Goal: Navigation & Orientation: Understand site structure

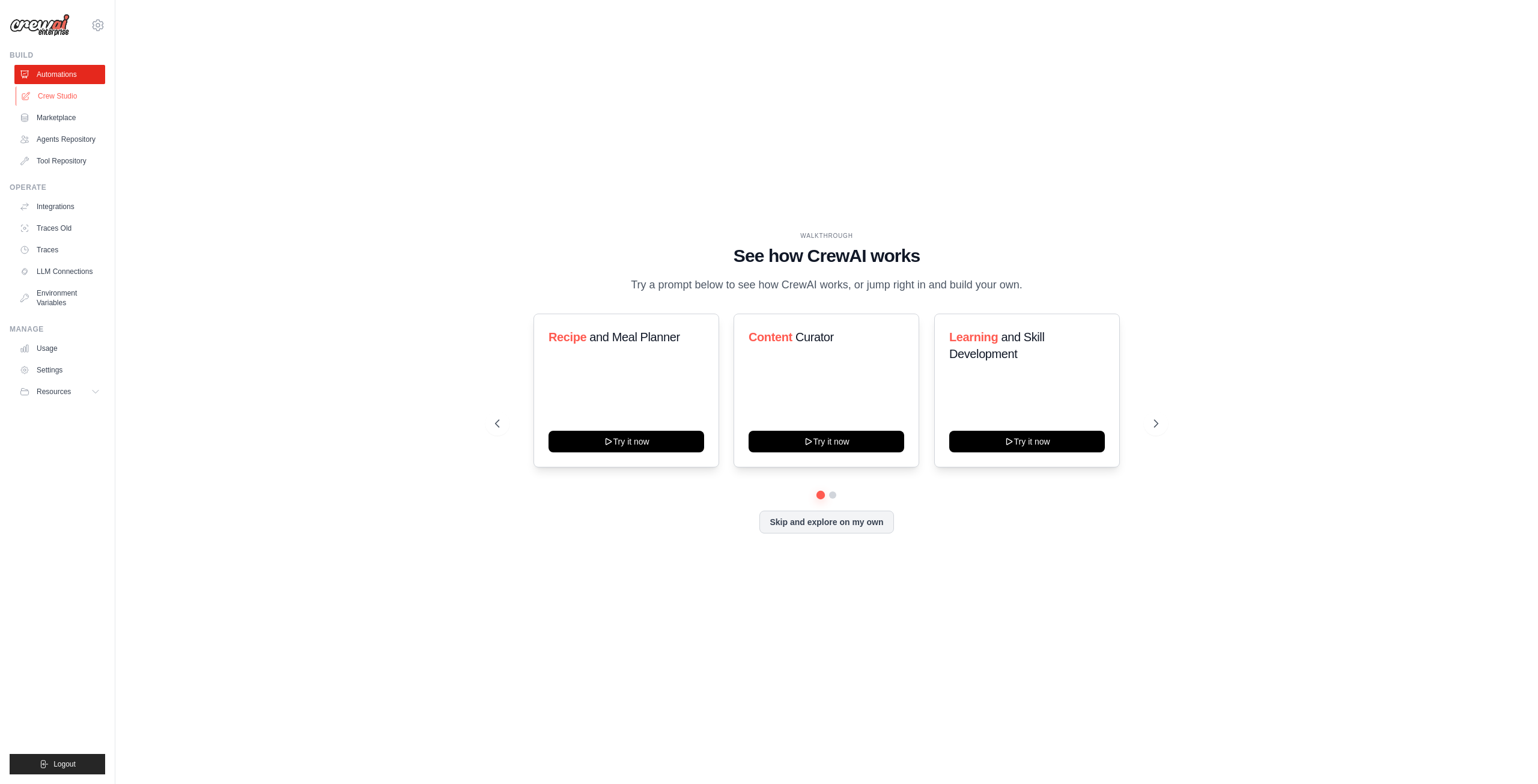
click at [67, 90] on link "Crew Studio" at bounding box center [61, 96] width 90 height 19
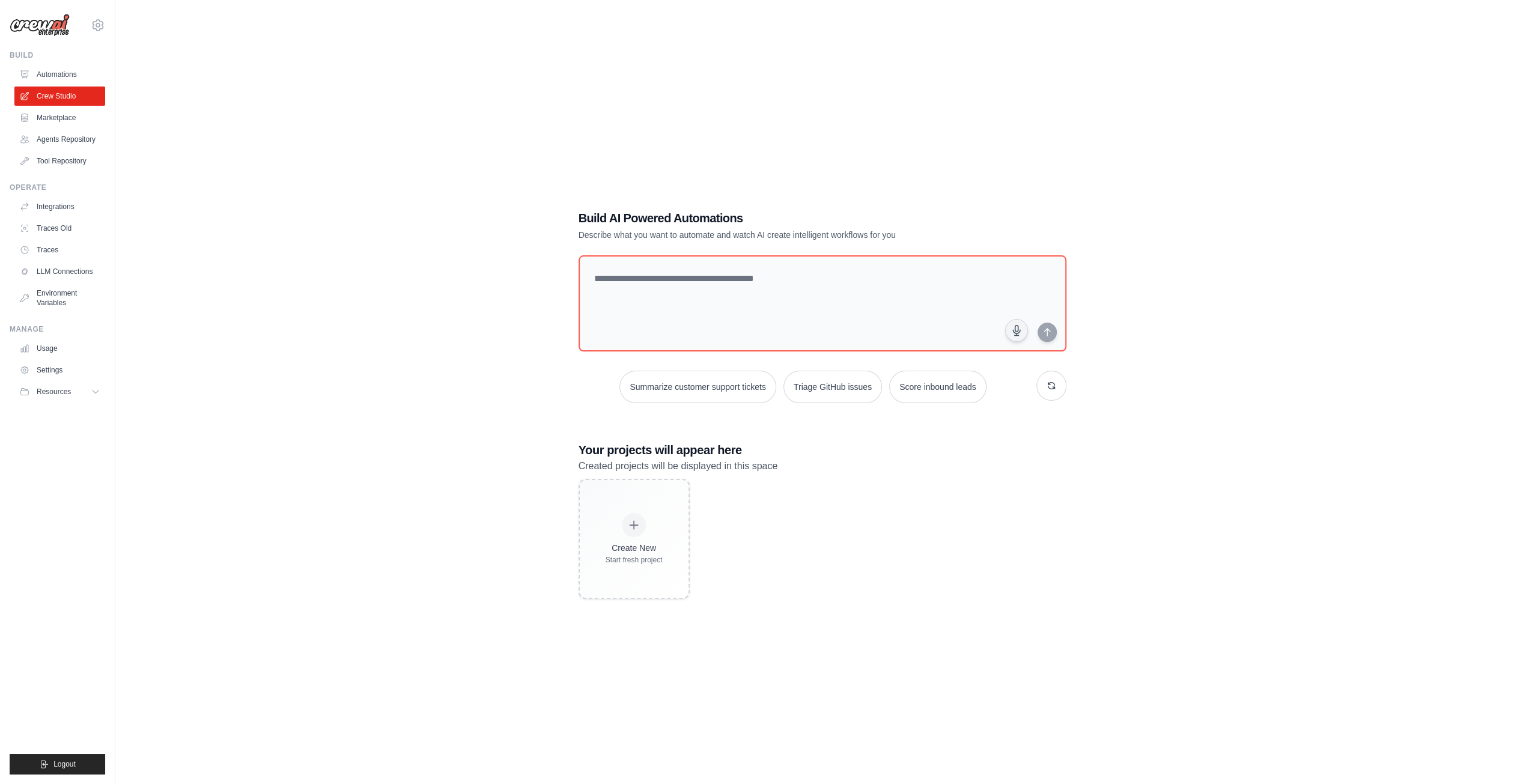
click at [64, 111] on link "Marketplace" at bounding box center [60, 118] width 90 height 19
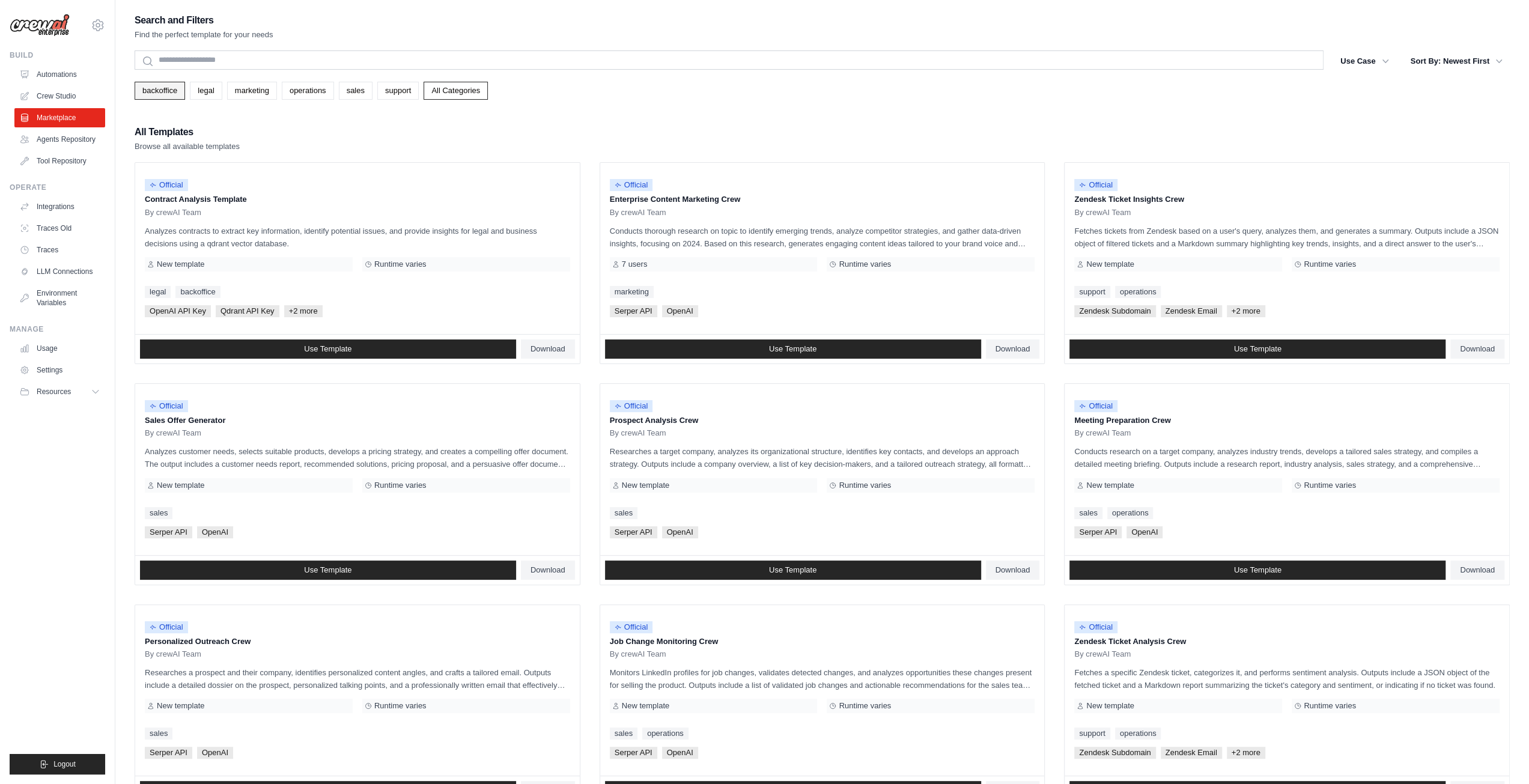
click at [173, 90] on link "backoffice" at bounding box center [159, 90] width 51 height 18
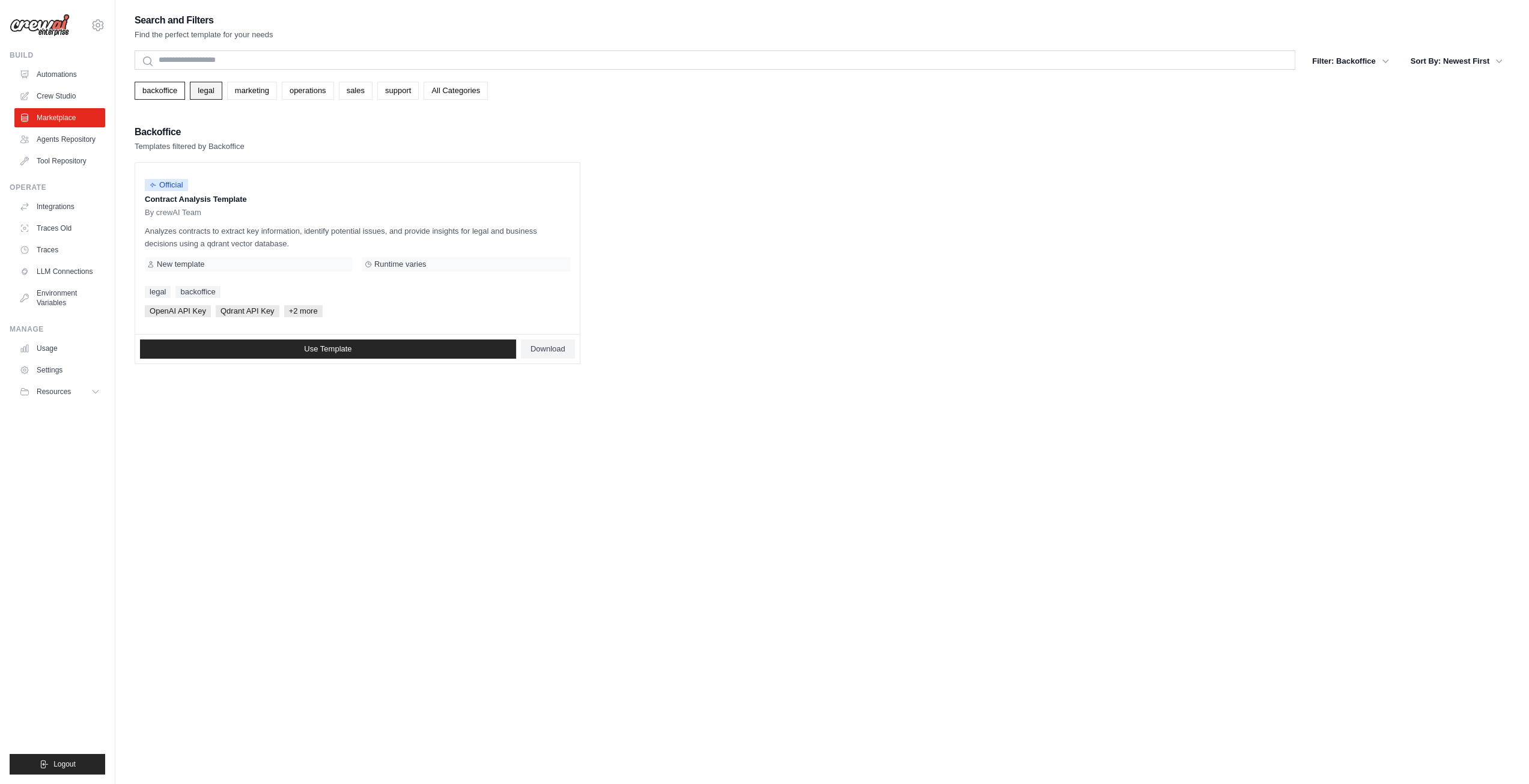
click at [193, 90] on link "legal" at bounding box center [206, 90] width 32 height 18
click at [237, 90] on link "marketing" at bounding box center [252, 90] width 50 height 18
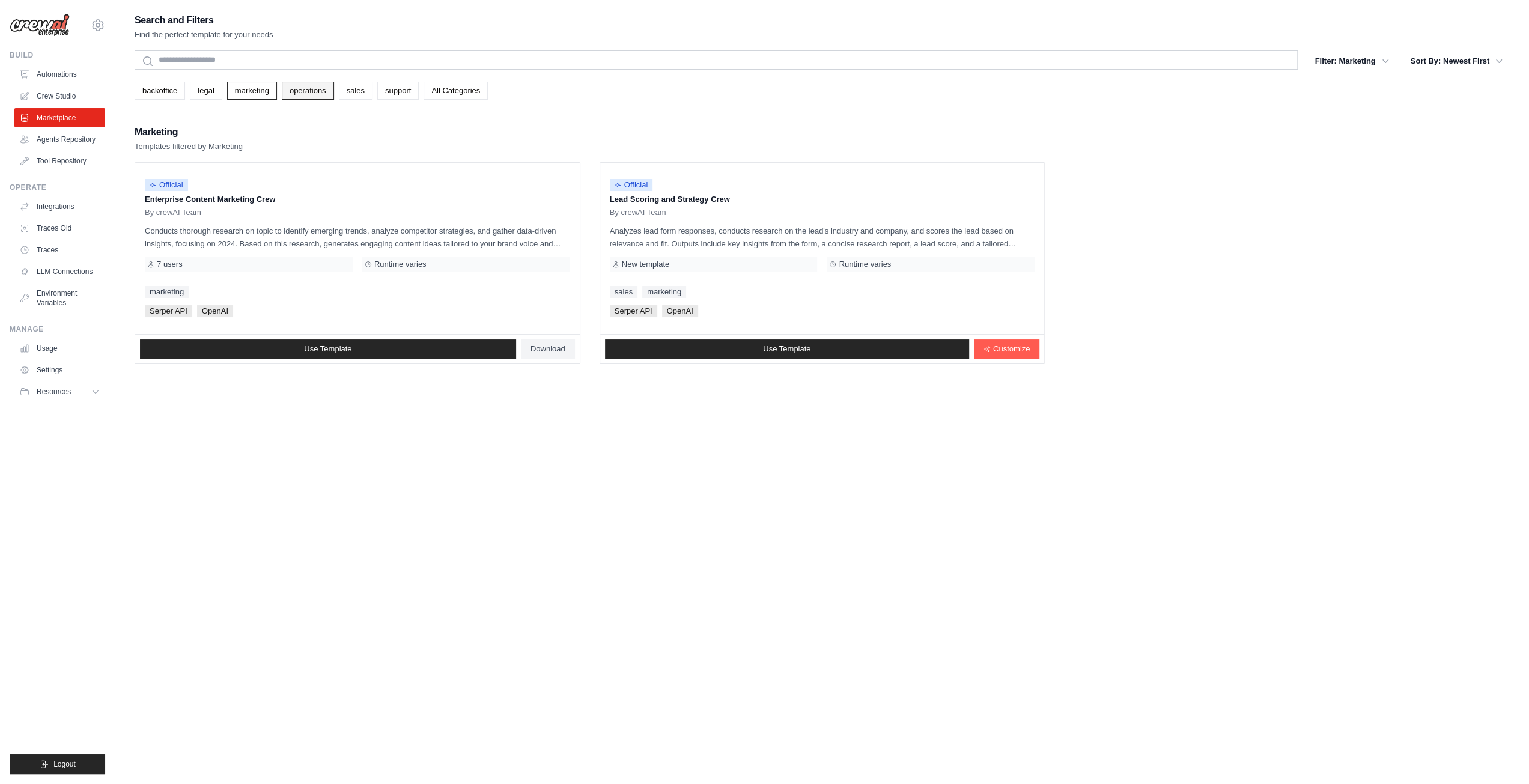
click at [297, 92] on link "operations" at bounding box center [308, 90] width 52 height 18
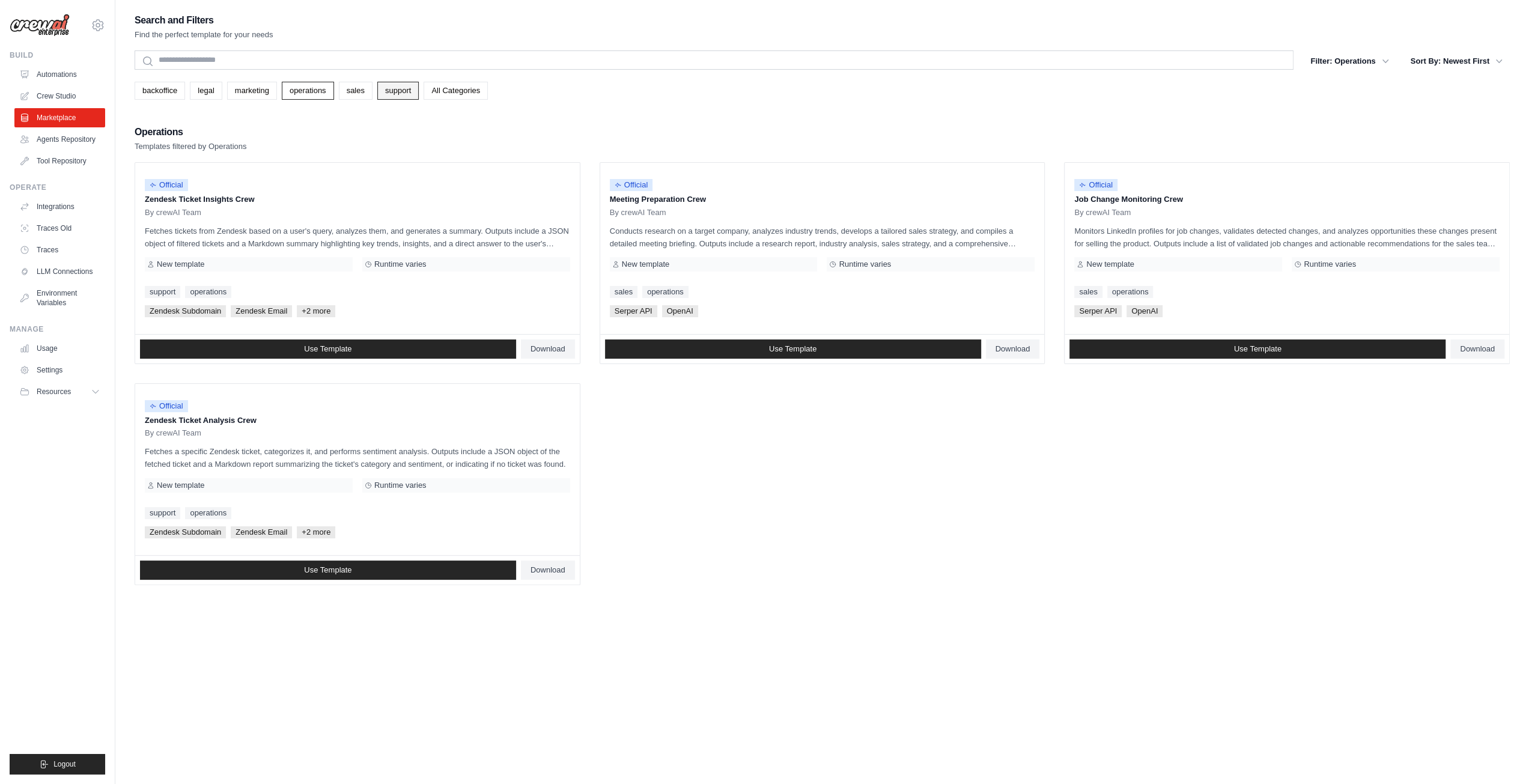
click at [377, 92] on link "support" at bounding box center [398, 90] width 41 height 18
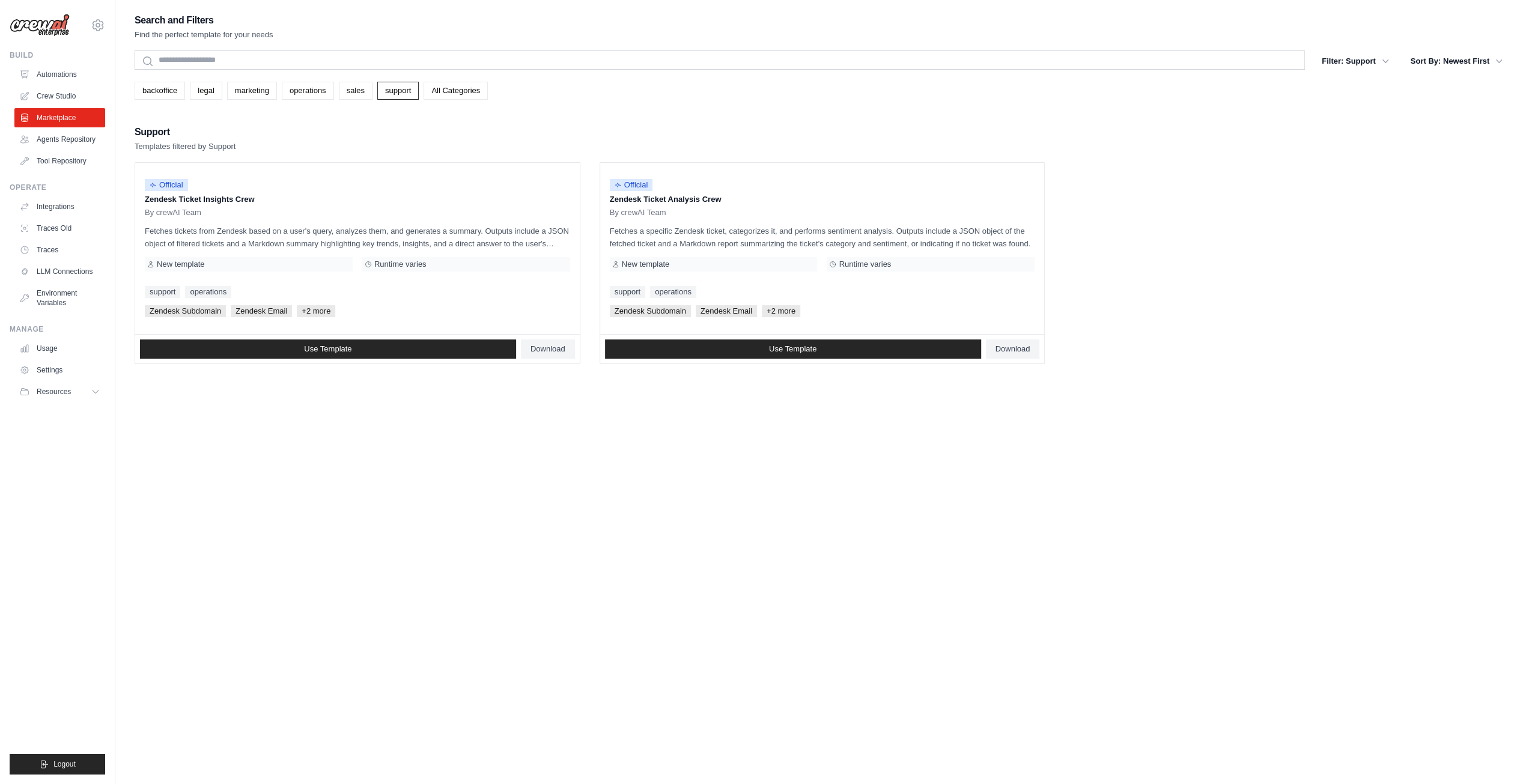
click at [440, 88] on link "All Categories" at bounding box center [455, 90] width 64 height 18
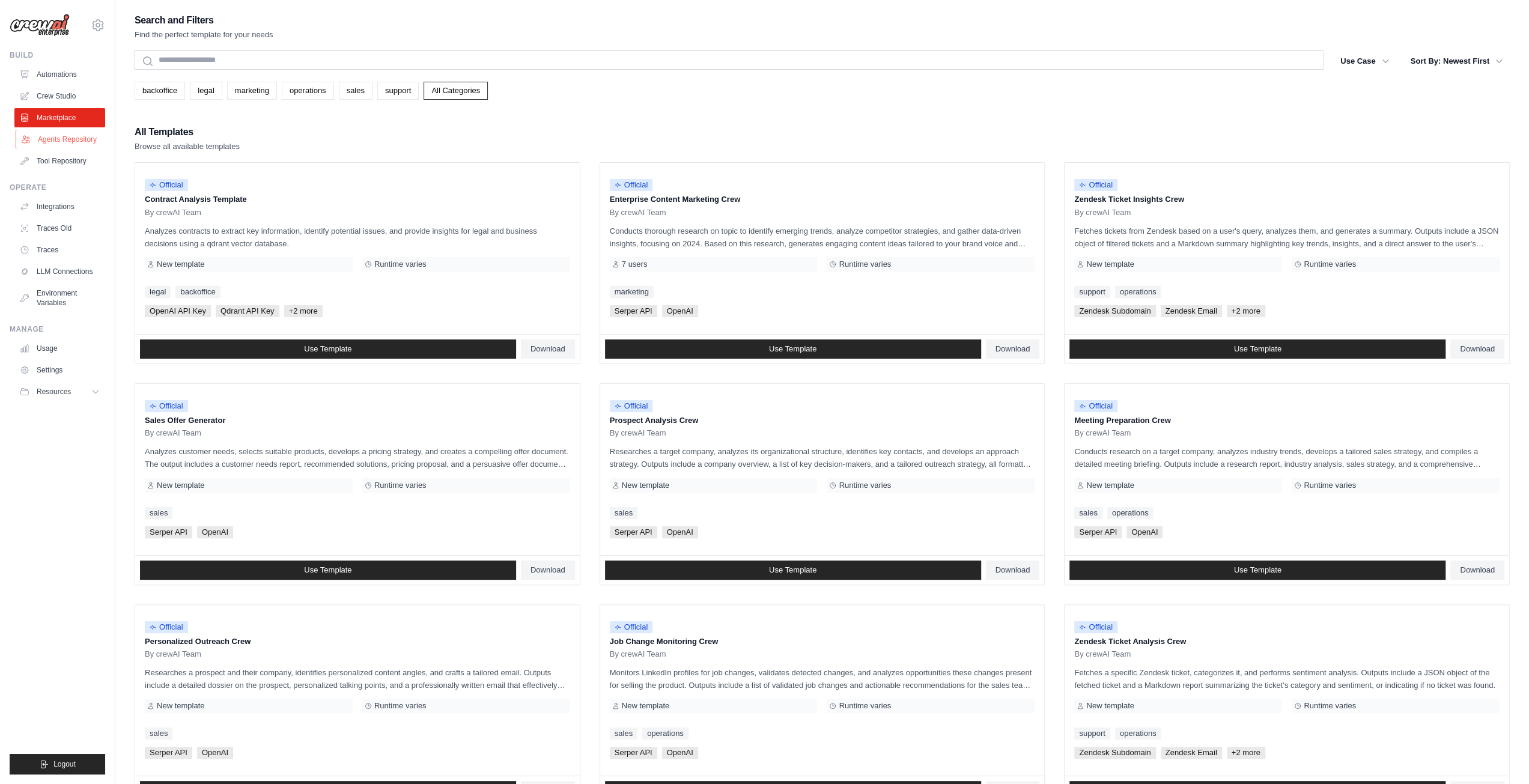
click at [63, 139] on link "Agents Repository" at bounding box center [61, 139] width 90 height 19
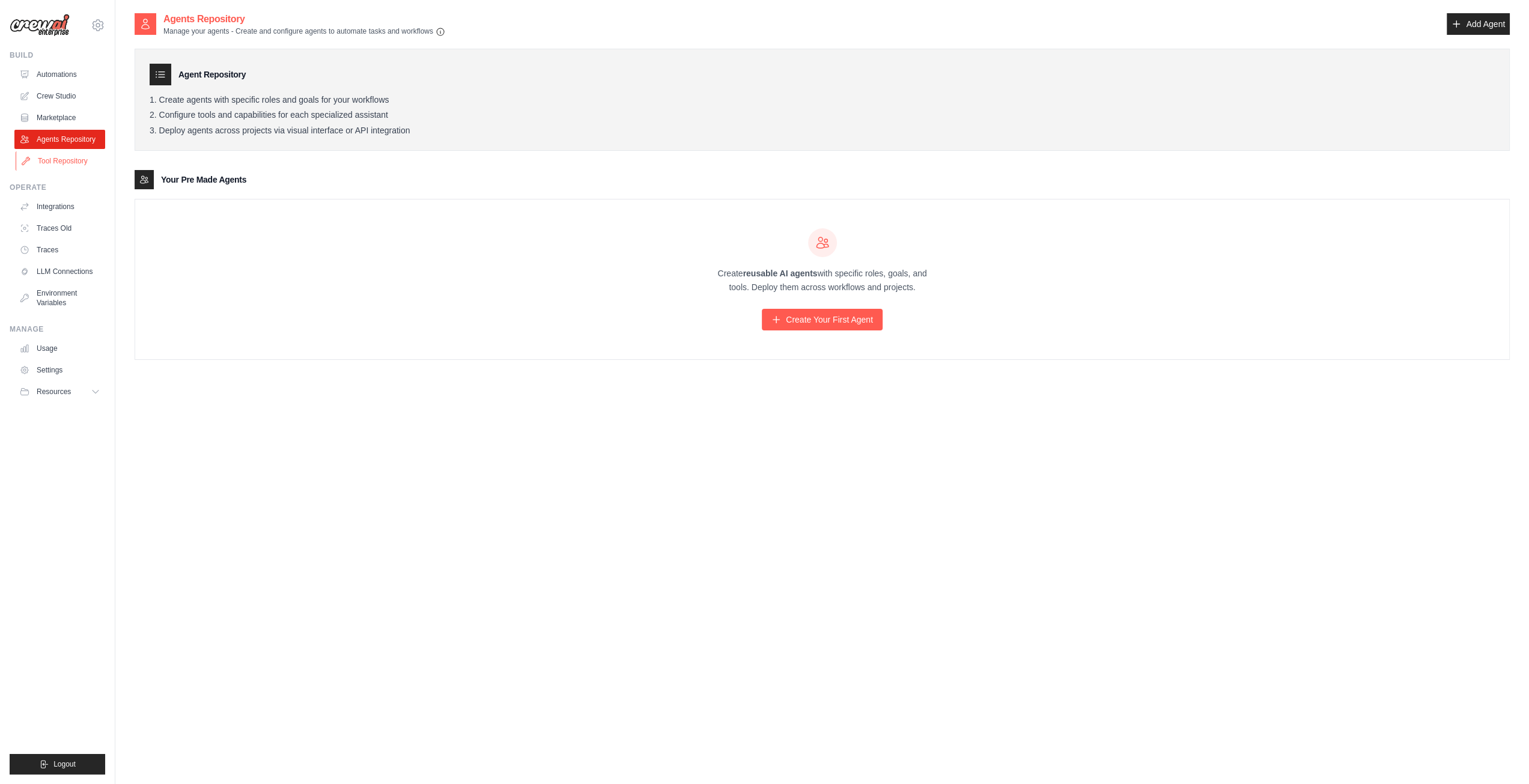
click at [58, 160] on link "Tool Repository" at bounding box center [61, 161] width 90 height 19
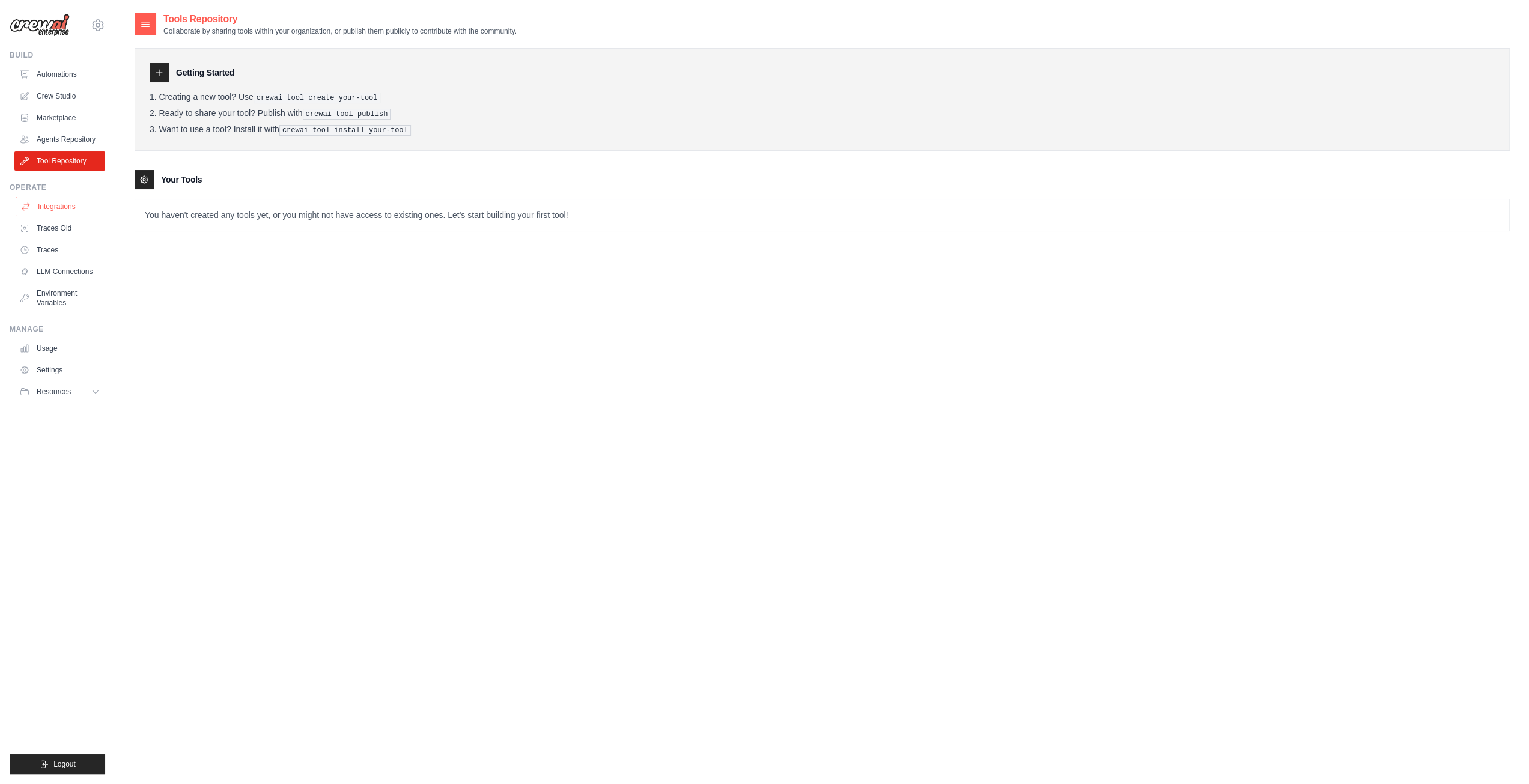
click at [59, 208] on link "Integrations" at bounding box center [61, 207] width 90 height 19
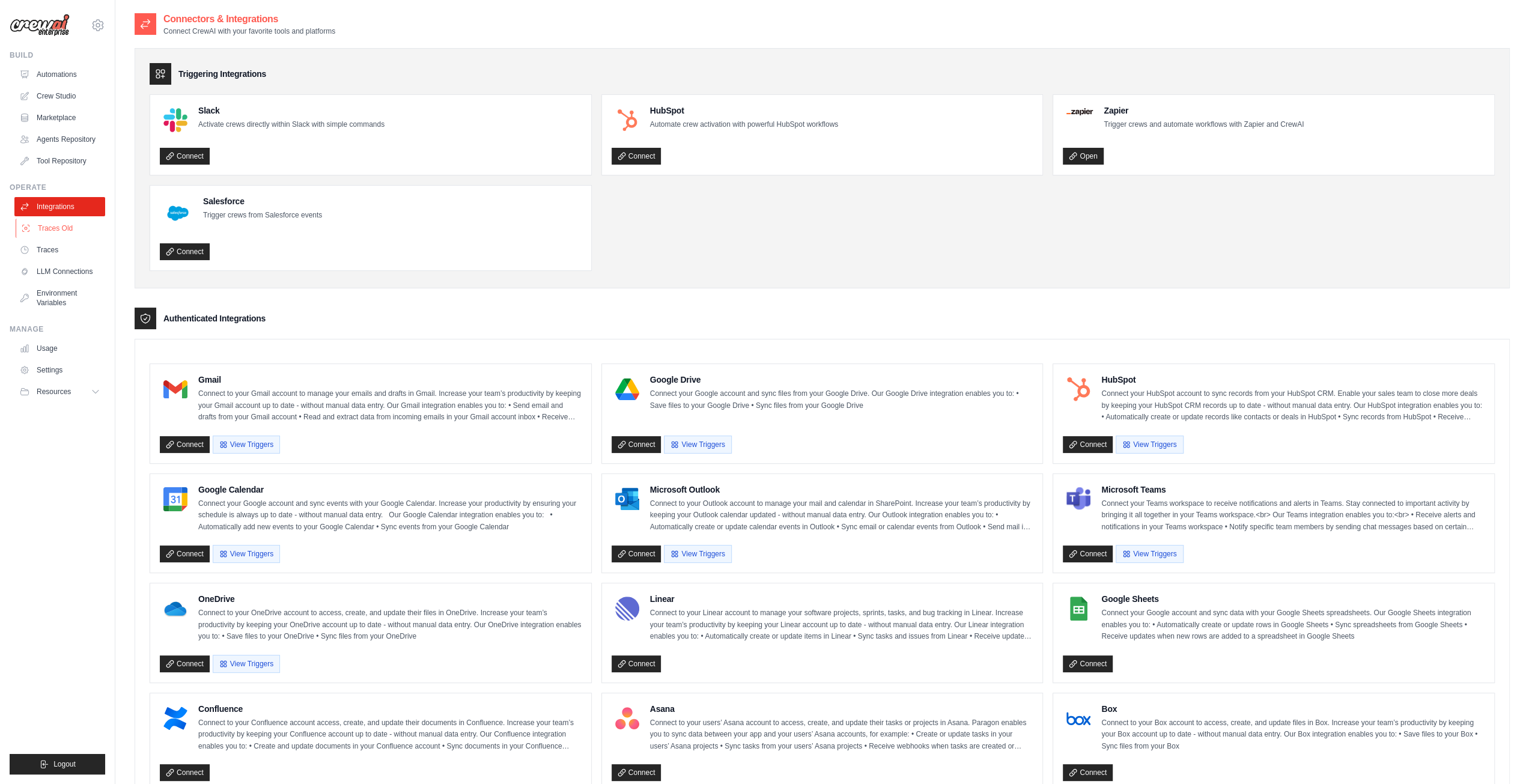
click at [56, 230] on link "Traces Old" at bounding box center [61, 228] width 90 height 19
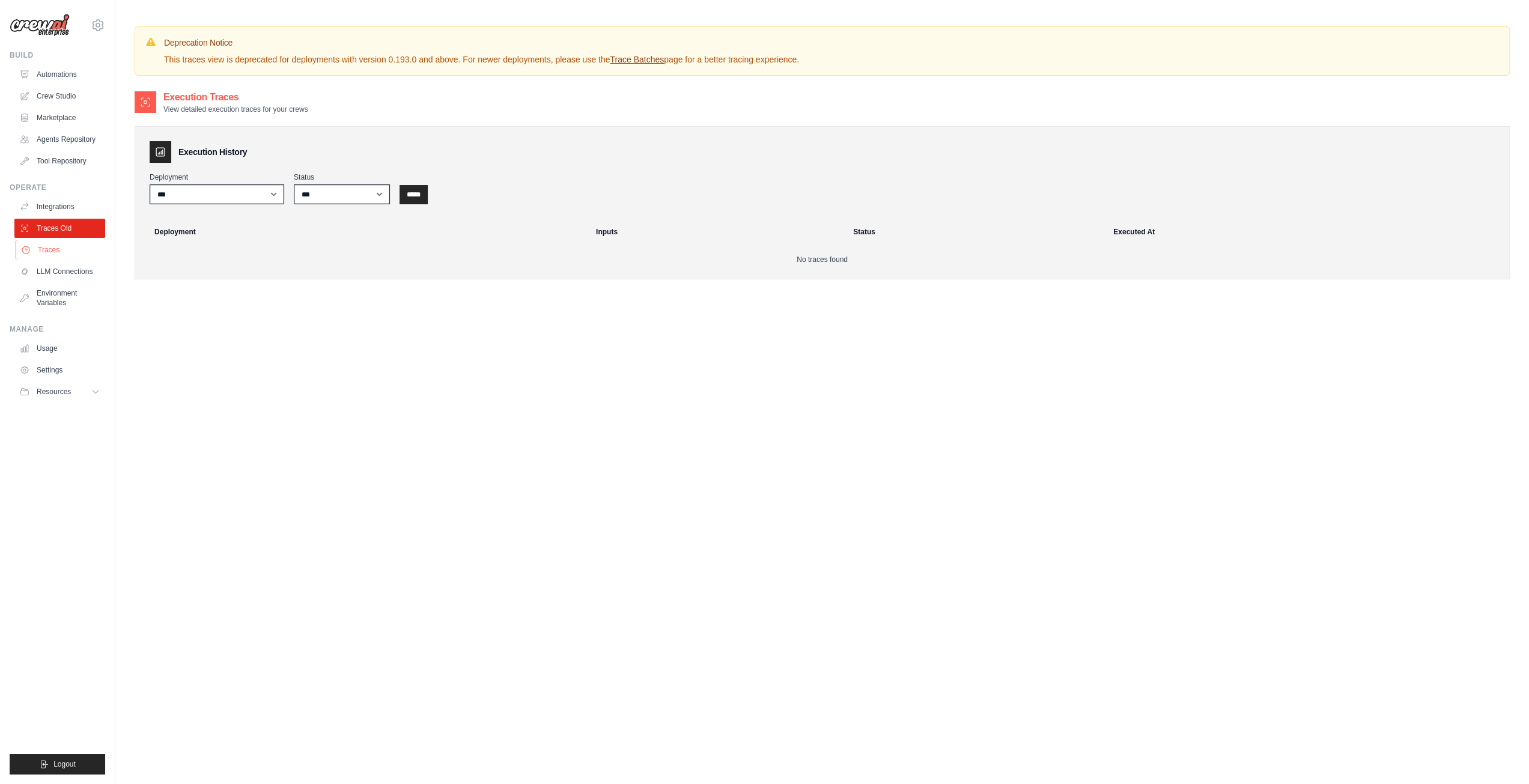
click at [42, 249] on link "Traces" at bounding box center [61, 250] width 90 height 19
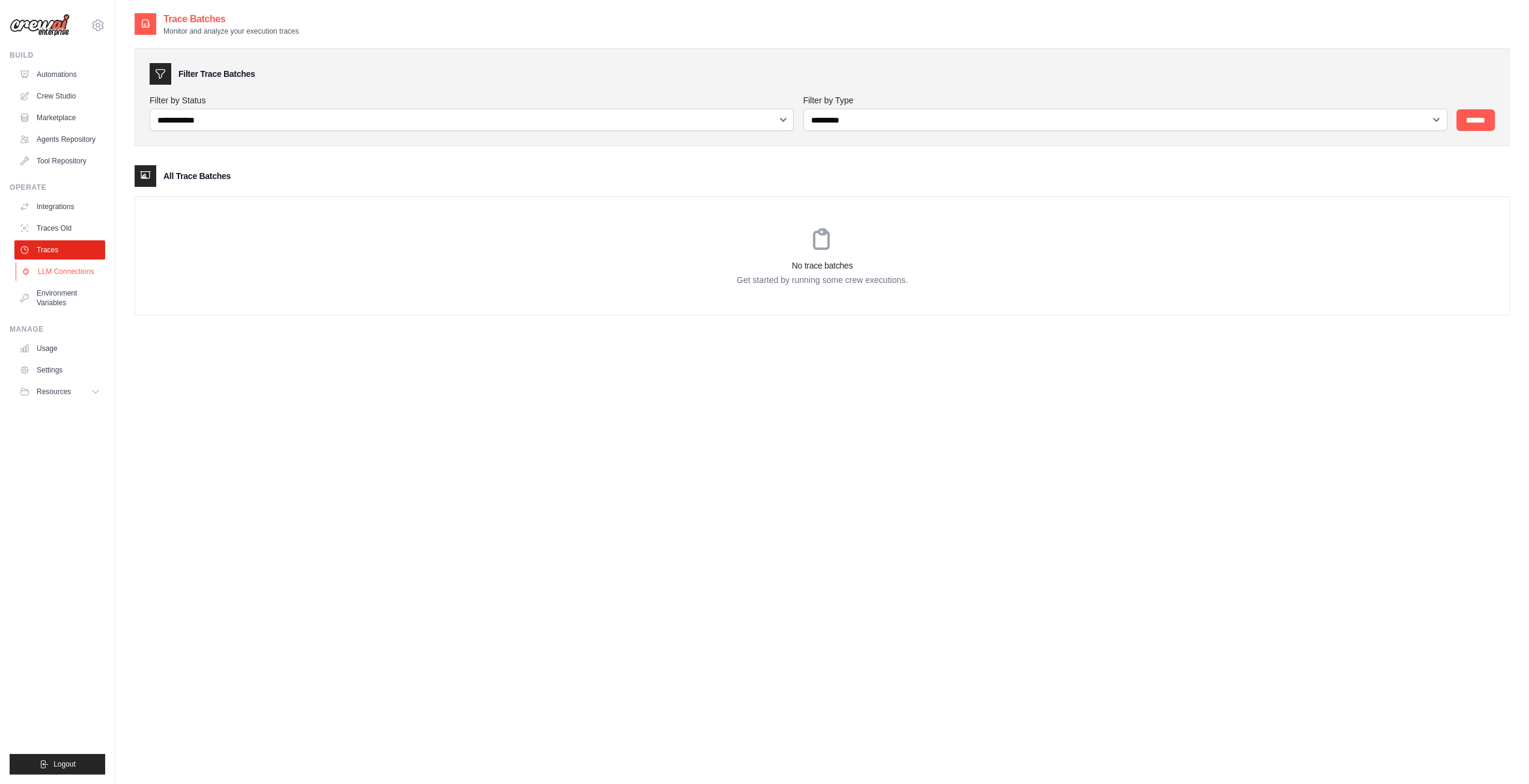
click at [66, 268] on link "LLM Connections" at bounding box center [61, 271] width 90 height 19
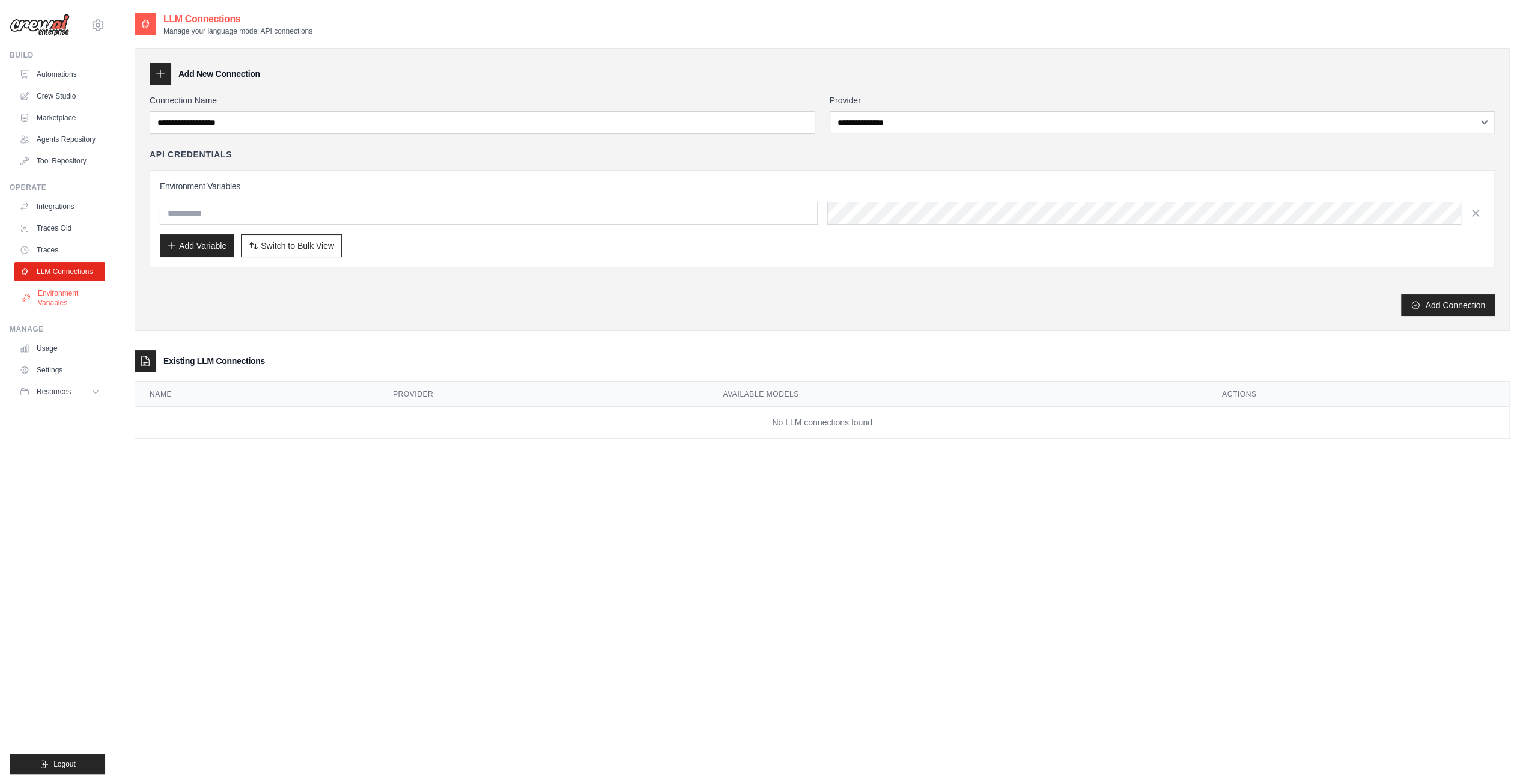
click at [58, 292] on link "Environment Variables" at bounding box center [61, 298] width 90 height 29
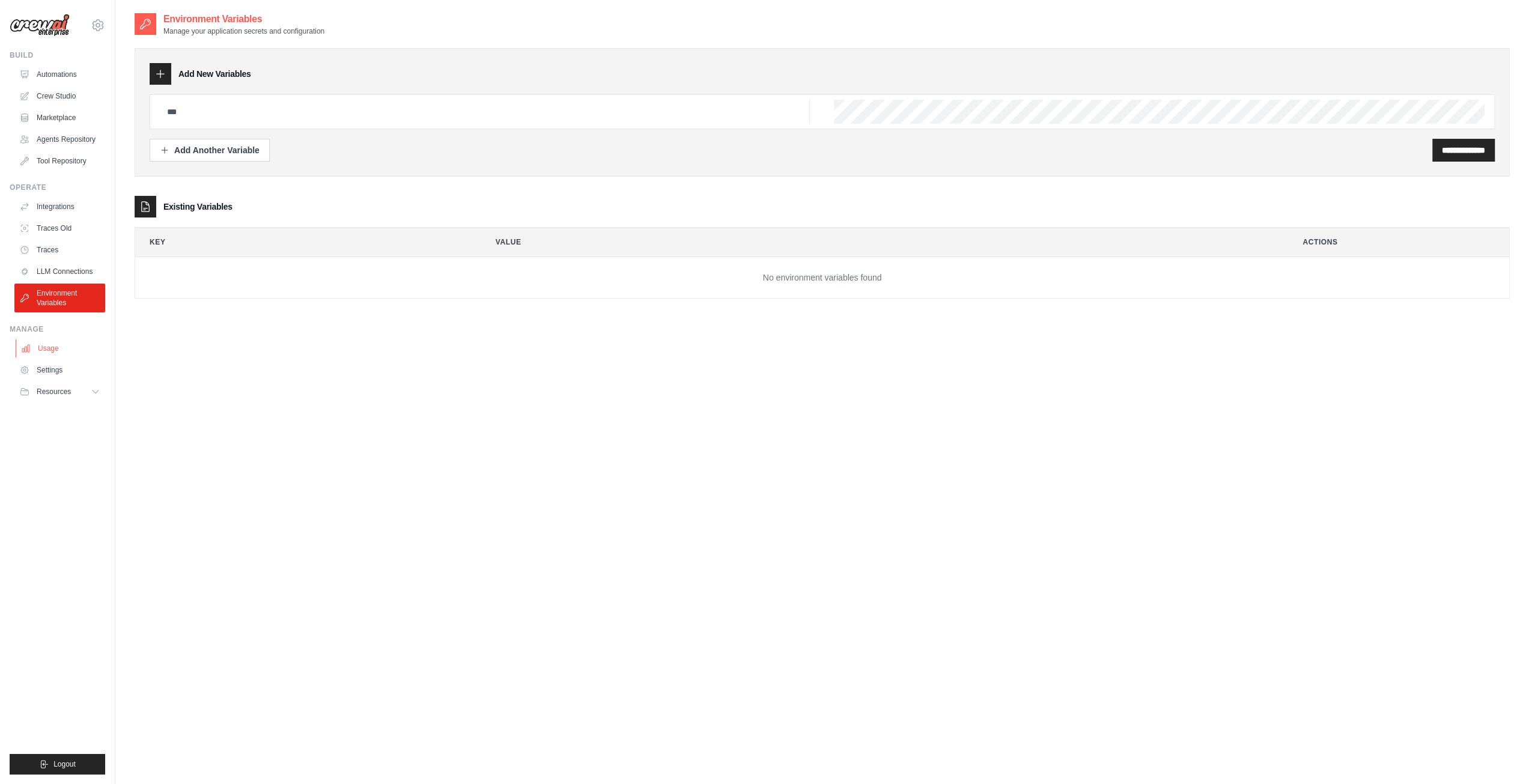
click at [52, 347] on link "Usage" at bounding box center [61, 348] width 90 height 19
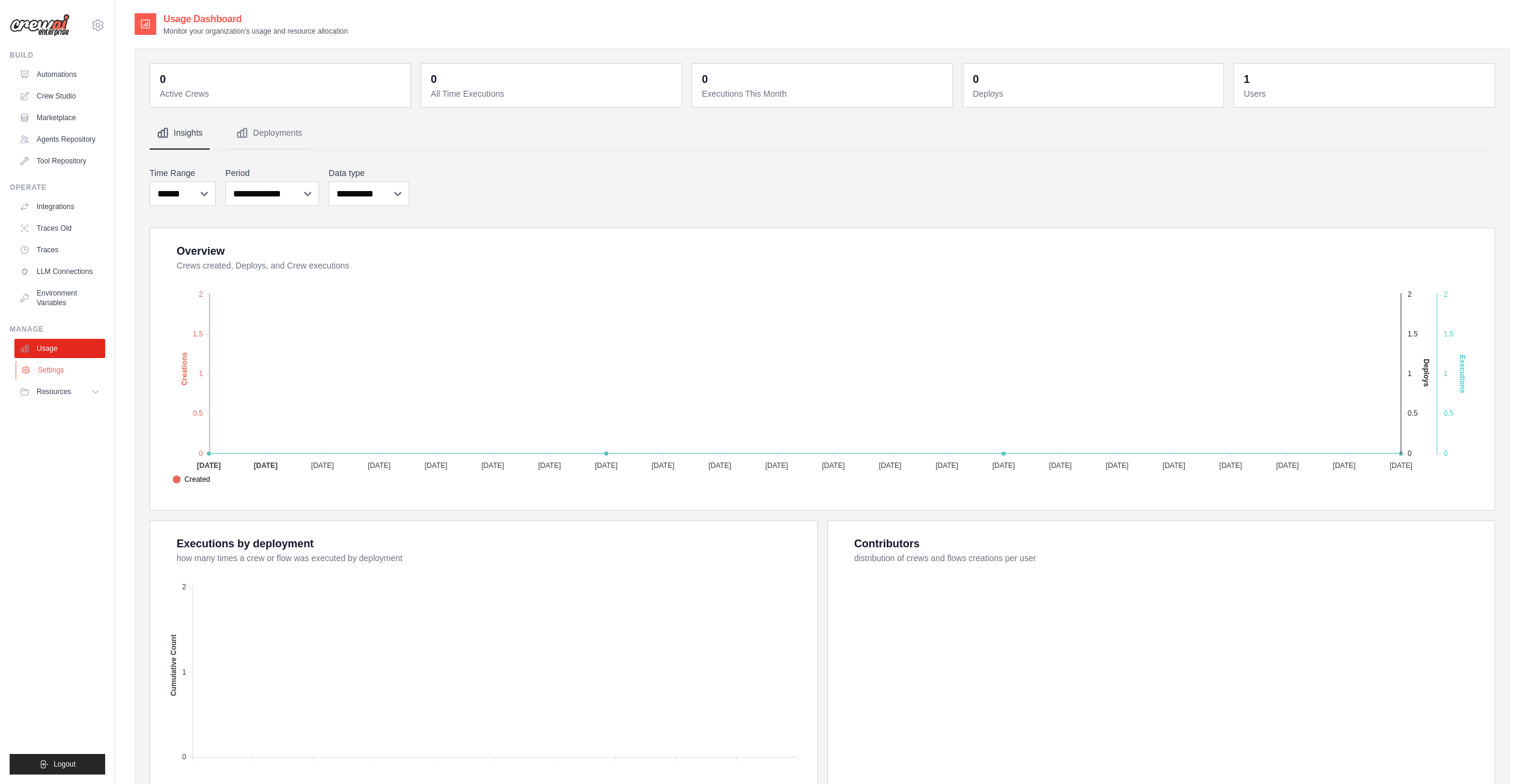
click at [45, 366] on link "Settings" at bounding box center [61, 369] width 90 height 19
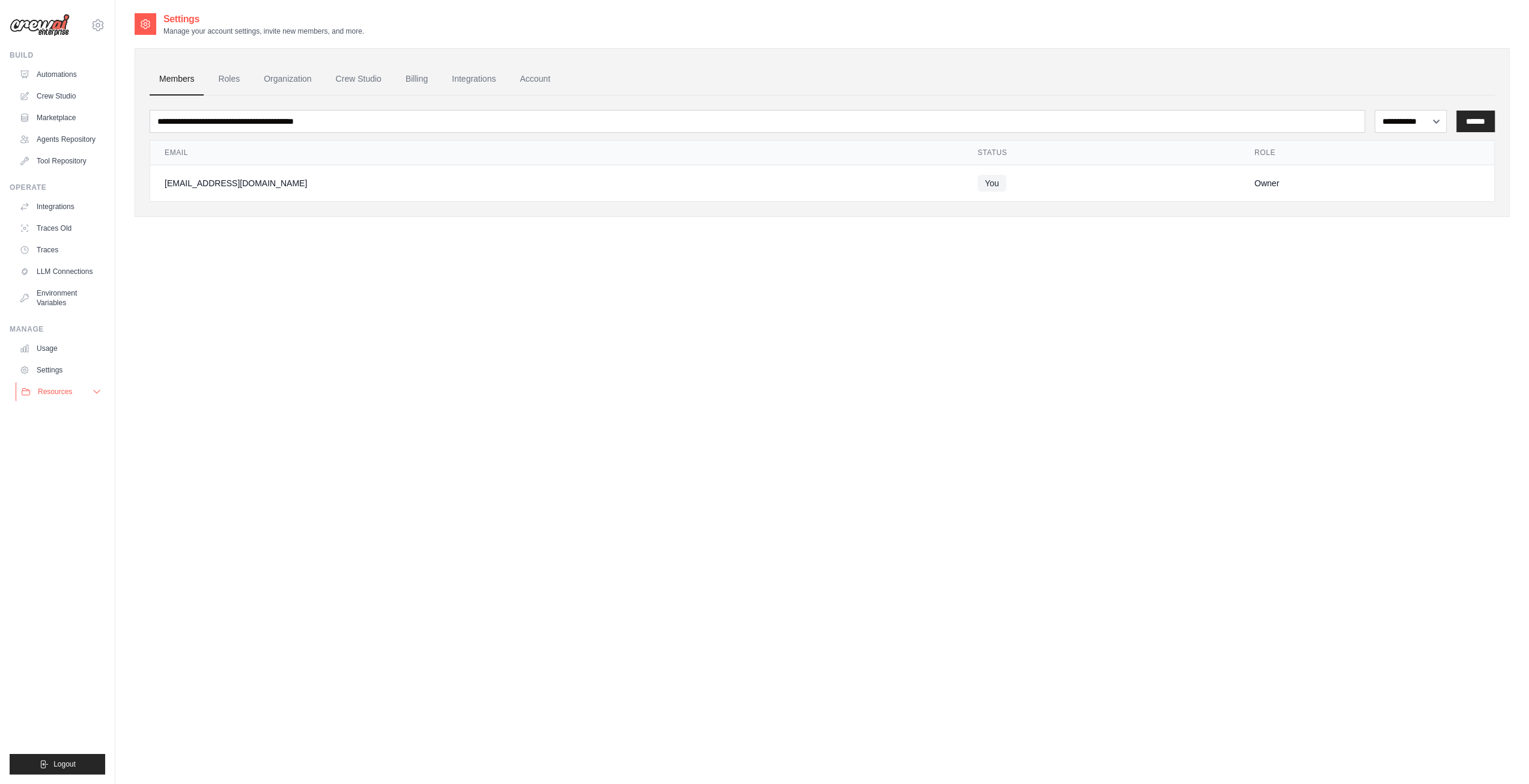
click at [51, 388] on span "Resources" at bounding box center [55, 391] width 35 height 9
click at [55, 410] on span "Documentation" at bounding box center [66, 412] width 49 height 9
